Goal: Task Accomplishment & Management: Use online tool/utility

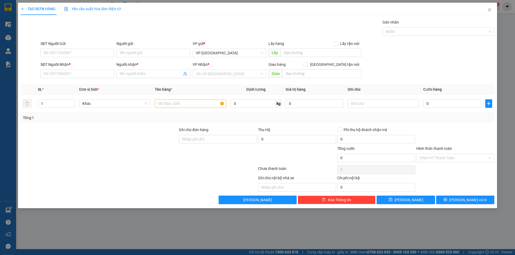
scroll to position [246, 0]
click at [75, 52] on input "SĐT Người Gửi" at bounding box center [77, 53] width 74 height 9
type input "9"
click at [75, 48] on div "SĐT Người Gửi" at bounding box center [77, 45] width 74 height 8
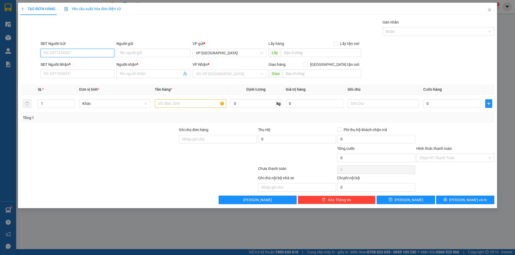
click at [75, 52] on input "SĐT Người Gửi" at bounding box center [77, 53] width 74 height 9
type input "0962566916"
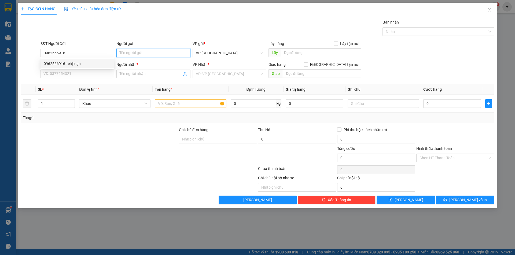
click at [151, 55] on input "Người gửi" at bounding box center [153, 53] width 74 height 9
type input "Chị Loan"
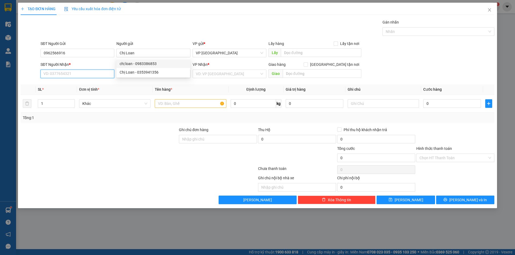
click at [52, 71] on input "SĐT Người Nhận *" at bounding box center [77, 74] width 74 height 9
type input "0355696317"
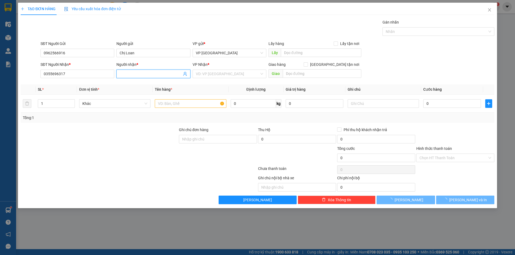
click at [143, 70] on span at bounding box center [153, 74] width 74 height 9
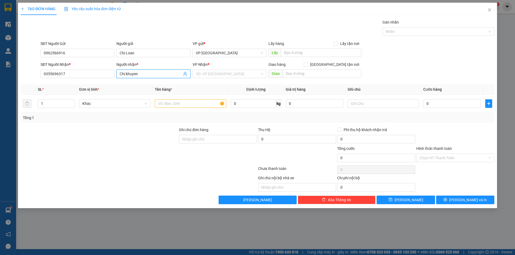
click at [127, 74] on input "Chị khuyen" at bounding box center [151, 74] width 62 height 6
type input "Chị Khuyen"
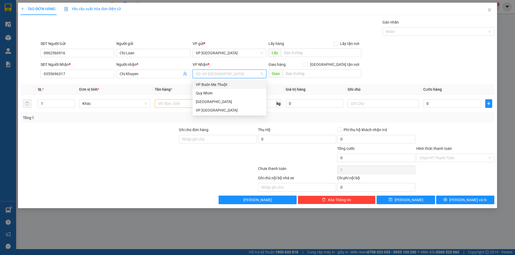
click at [221, 75] on input "search" at bounding box center [228, 74] width 64 height 8
click at [214, 100] on div "[GEOGRAPHIC_DATA]" at bounding box center [229, 102] width 67 height 6
click at [181, 102] on input "text" at bounding box center [190, 103] width 71 height 9
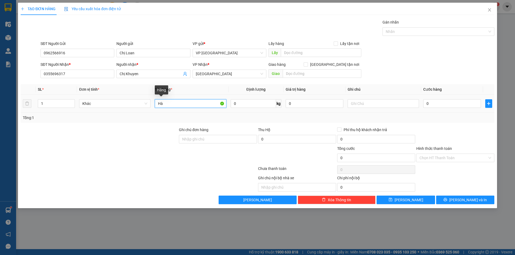
type input "H"
click at [456, 107] on input "0" at bounding box center [452, 103] width 58 height 9
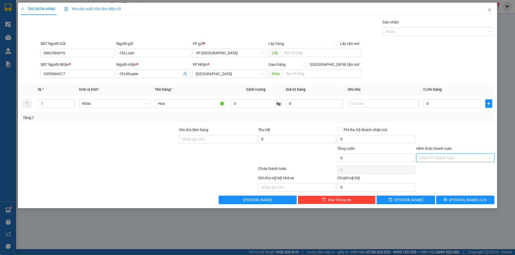
click at [442, 156] on input "Hình thức thanh toán" at bounding box center [453, 158] width 68 height 8
click at [440, 168] on div "Tại văn phòng" at bounding box center [455, 169] width 72 height 6
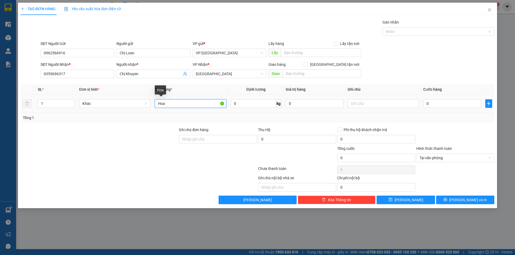
click at [181, 103] on input "Hoa" at bounding box center [190, 103] width 71 height 9
type input "Hoa ( Cẩn Thận dễ hư)"
click at [461, 105] on input "0" at bounding box center [452, 103] width 58 height 9
type input "4"
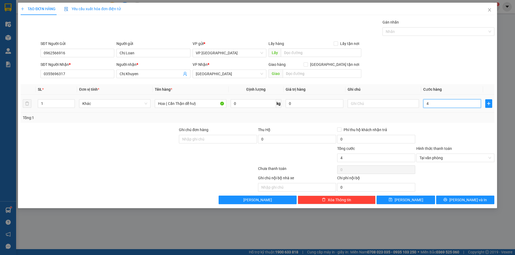
type input "40"
type input "400"
type input "4.000"
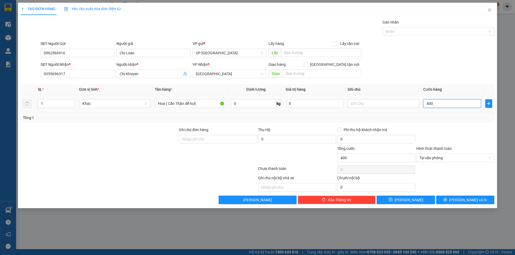
type input "4.000"
type input "40.000"
click at [469, 198] on span "[PERSON_NAME] và In" at bounding box center [468, 200] width 38 height 6
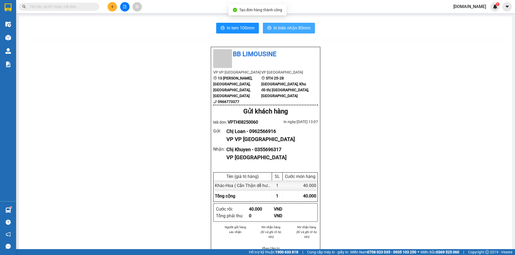
click at [286, 26] on span "In biên nhận 80mm" at bounding box center [291, 28] width 37 height 7
drag, startPoint x: 117, startPoint y: 53, endPoint x: 76, endPoint y: 39, distance: 42.4
click at [114, 53] on div "BB Limousine VP VP [STREET_ADDRESS][PERSON_NAME] Yên 0966773377 VP [GEOGRAPHIC_…" at bounding box center [265, 230] width 480 height 367
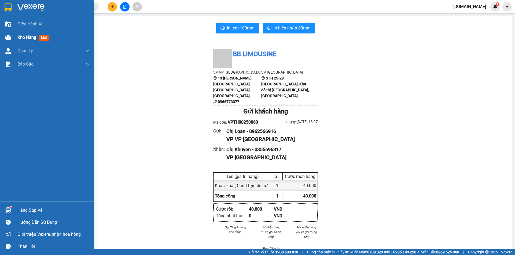
click at [28, 36] on span "Kho hàng" at bounding box center [26, 37] width 19 height 5
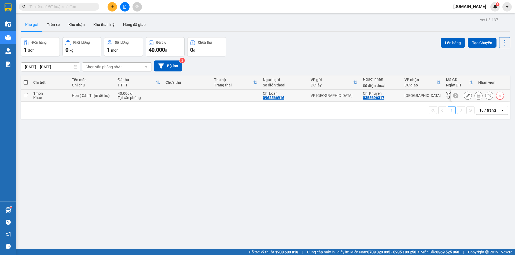
click at [25, 95] on input "checkbox" at bounding box center [26, 95] width 4 height 4
checkbox input "true"
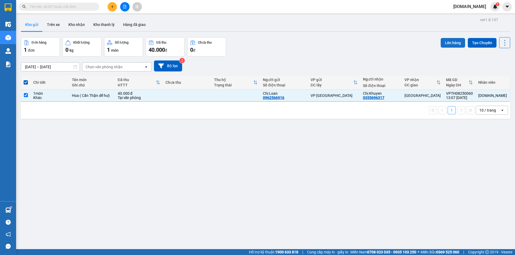
click at [443, 43] on button "Lên hàng" at bounding box center [452, 43] width 24 height 10
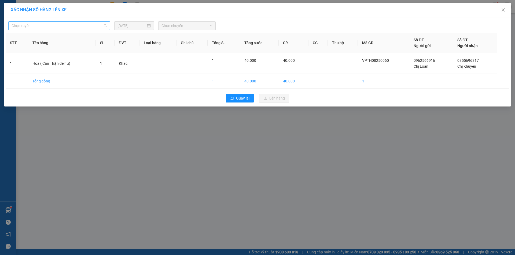
click at [93, 25] on span "Chọn tuyến" at bounding box center [59, 26] width 95 height 8
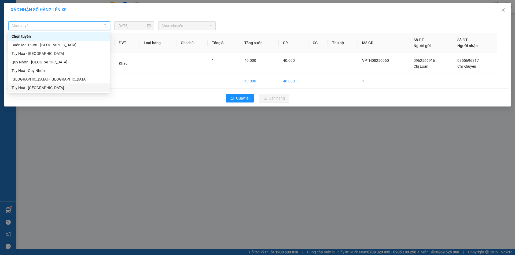
click at [53, 88] on div "Tuy Hoà - [GEOGRAPHIC_DATA]" at bounding box center [59, 88] width 95 height 6
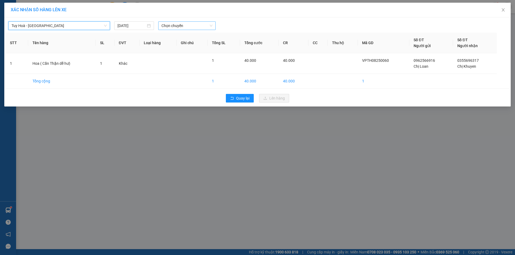
click at [188, 25] on span "Chọn chuyến" at bounding box center [186, 26] width 51 height 8
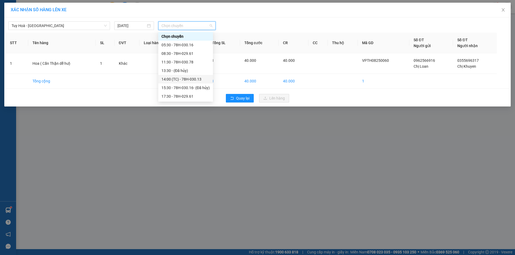
click at [169, 78] on div "14:00 (TC) - 78H-030.13" at bounding box center [185, 79] width 48 height 6
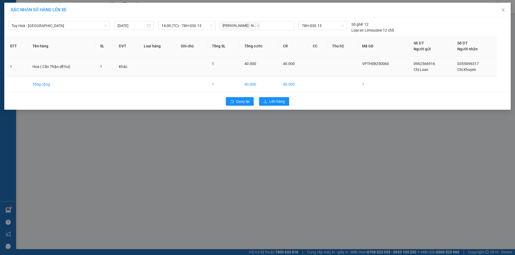
click at [303, 61] on div "40.000" at bounding box center [293, 64] width 21 height 6
click at [279, 102] on span "Lên hàng" at bounding box center [277, 102] width 16 height 6
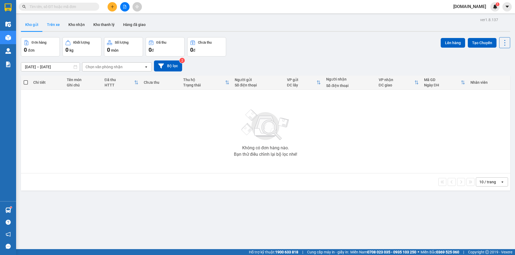
click at [58, 23] on button "Trên xe" at bounding box center [53, 24] width 21 height 13
